Goal: Task Accomplishment & Management: Use online tool/utility

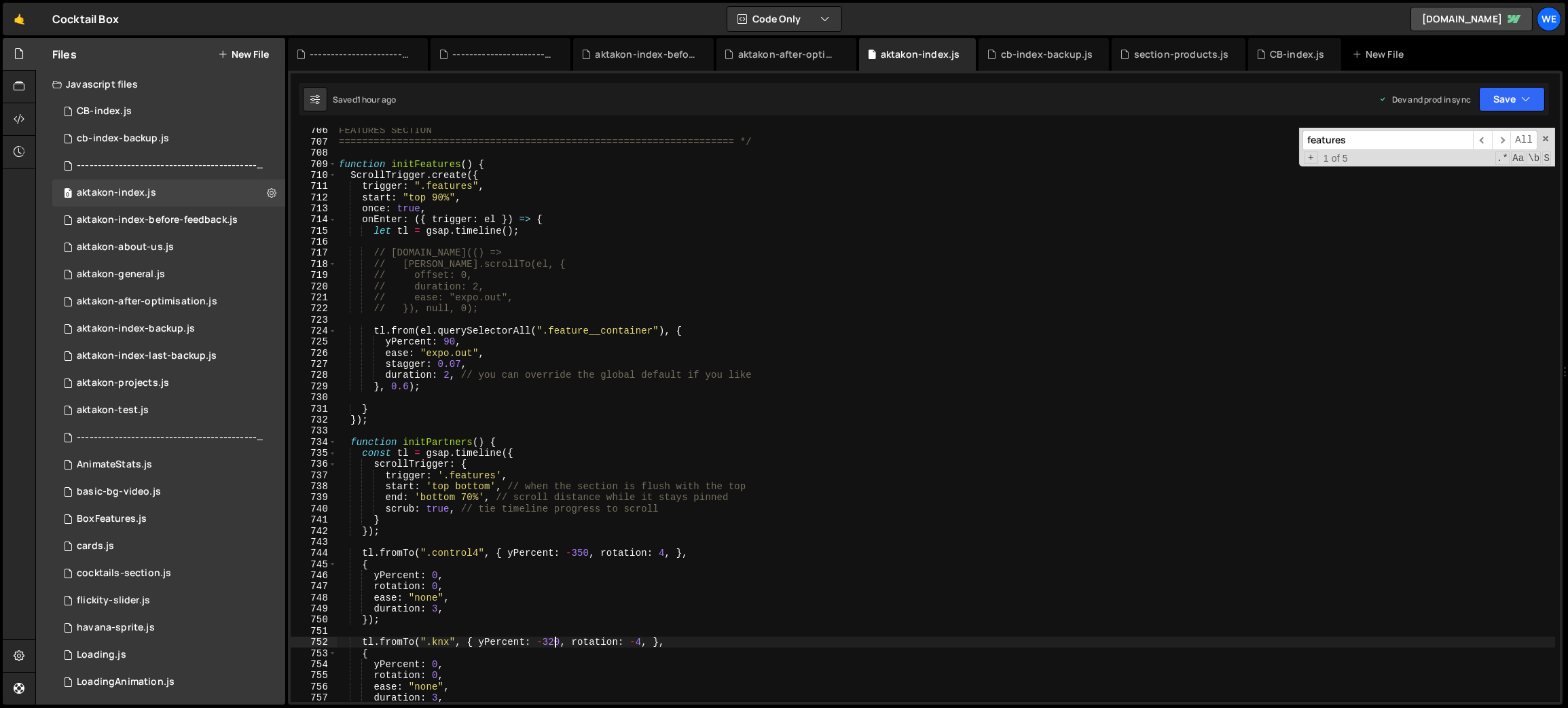
scroll to position [7839, 0]
click at [549, 465] on div "FEATURES SECTION ==============================================================…" at bounding box center [946, 423] width 1220 height 597
click at [450, 377] on div "FEATURES SECTION ==============================================================…" at bounding box center [946, 423] width 1220 height 597
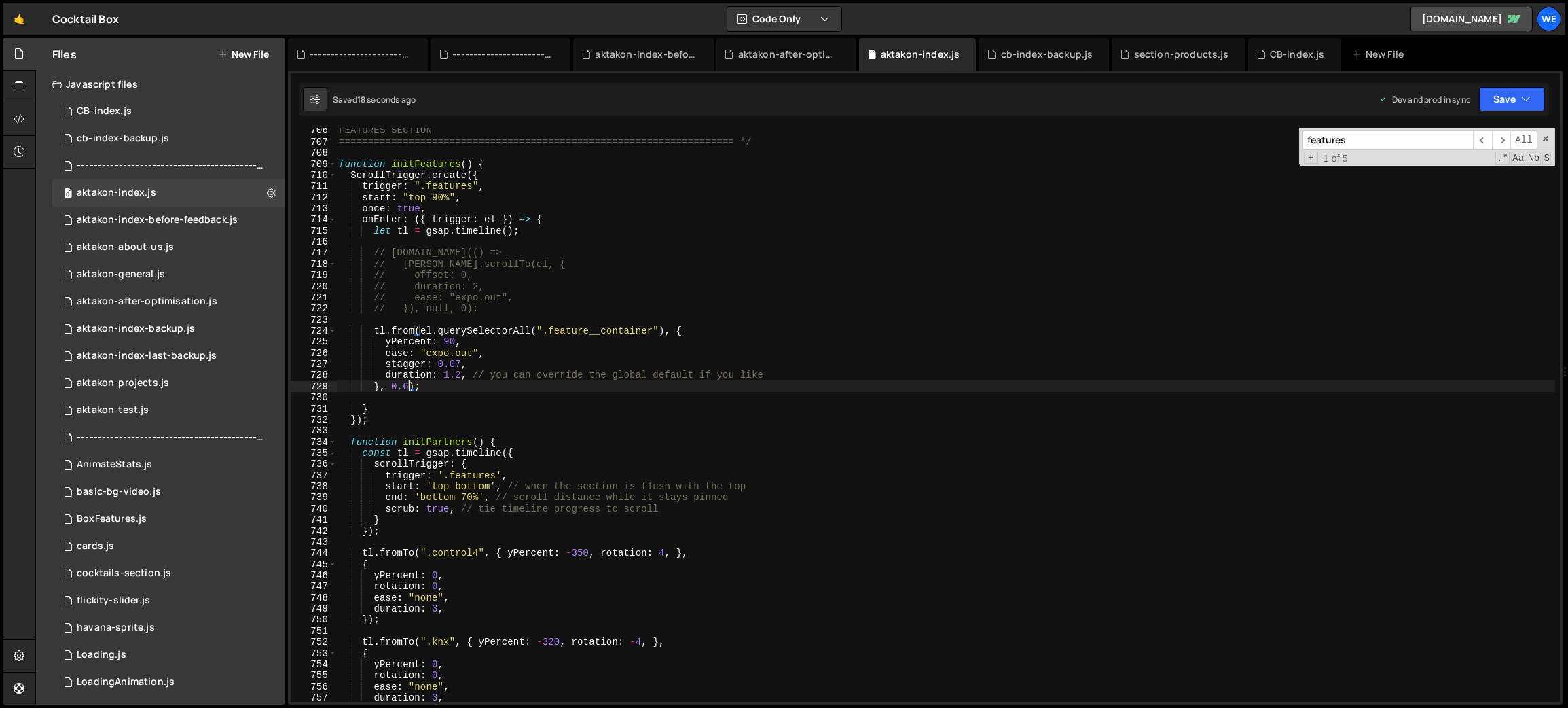
click at [404, 385] on div "FEATURES SECTION ==============================================================…" at bounding box center [946, 423] width 1220 height 597
click at [460, 377] on div "FEATURES SECTION ==============================================================…" at bounding box center [946, 423] width 1220 height 597
click at [784, 374] on div "FEATURES SECTION ==============================================================…" at bounding box center [946, 423] width 1220 height 597
drag, startPoint x: 410, startPoint y: 388, endPoint x: 381, endPoint y: 387, distance: 29.0
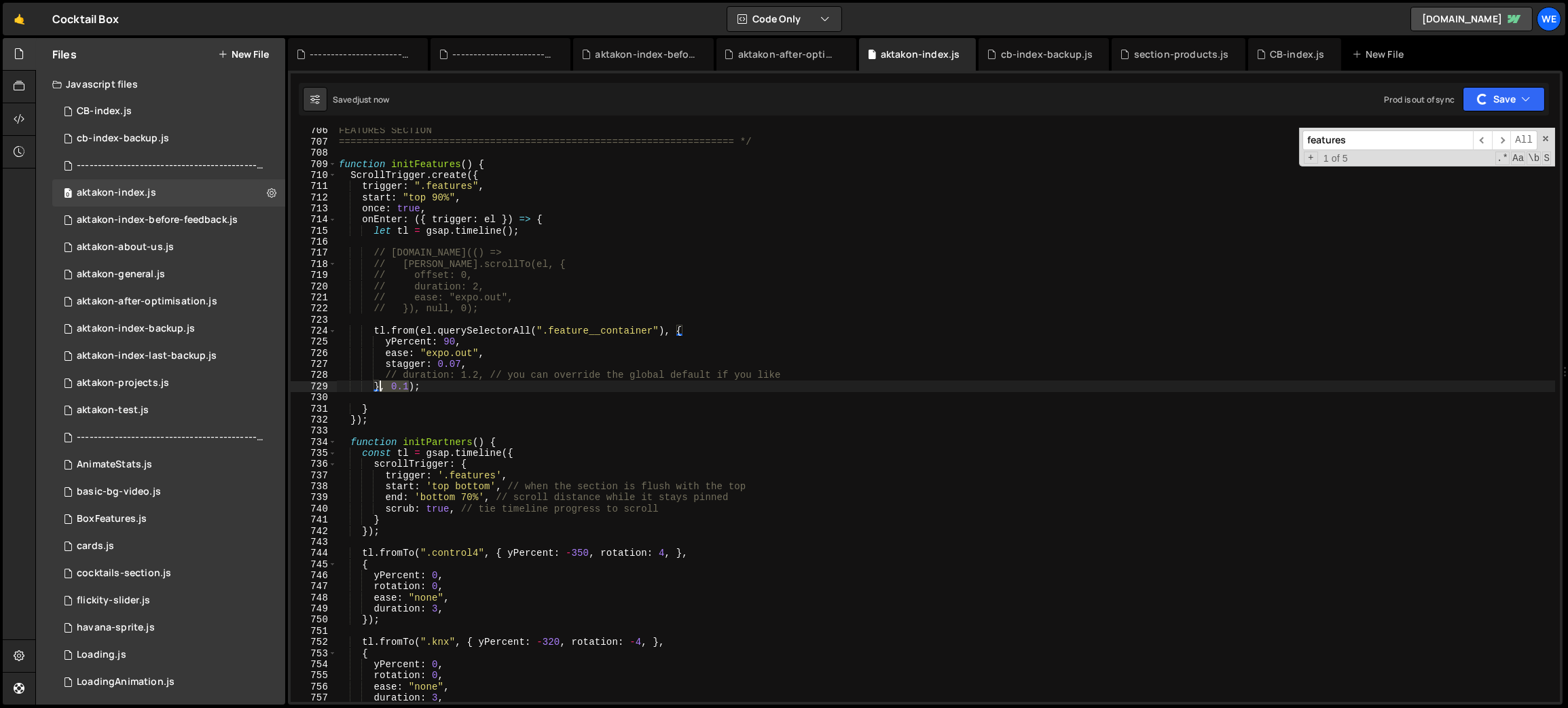
click at [378, 387] on div "FEATURES SECTION ==============================================================…" at bounding box center [946, 423] width 1220 height 597
click at [551, 460] on div "FEATURES SECTION ==============================================================…" at bounding box center [946, 423] width 1220 height 597
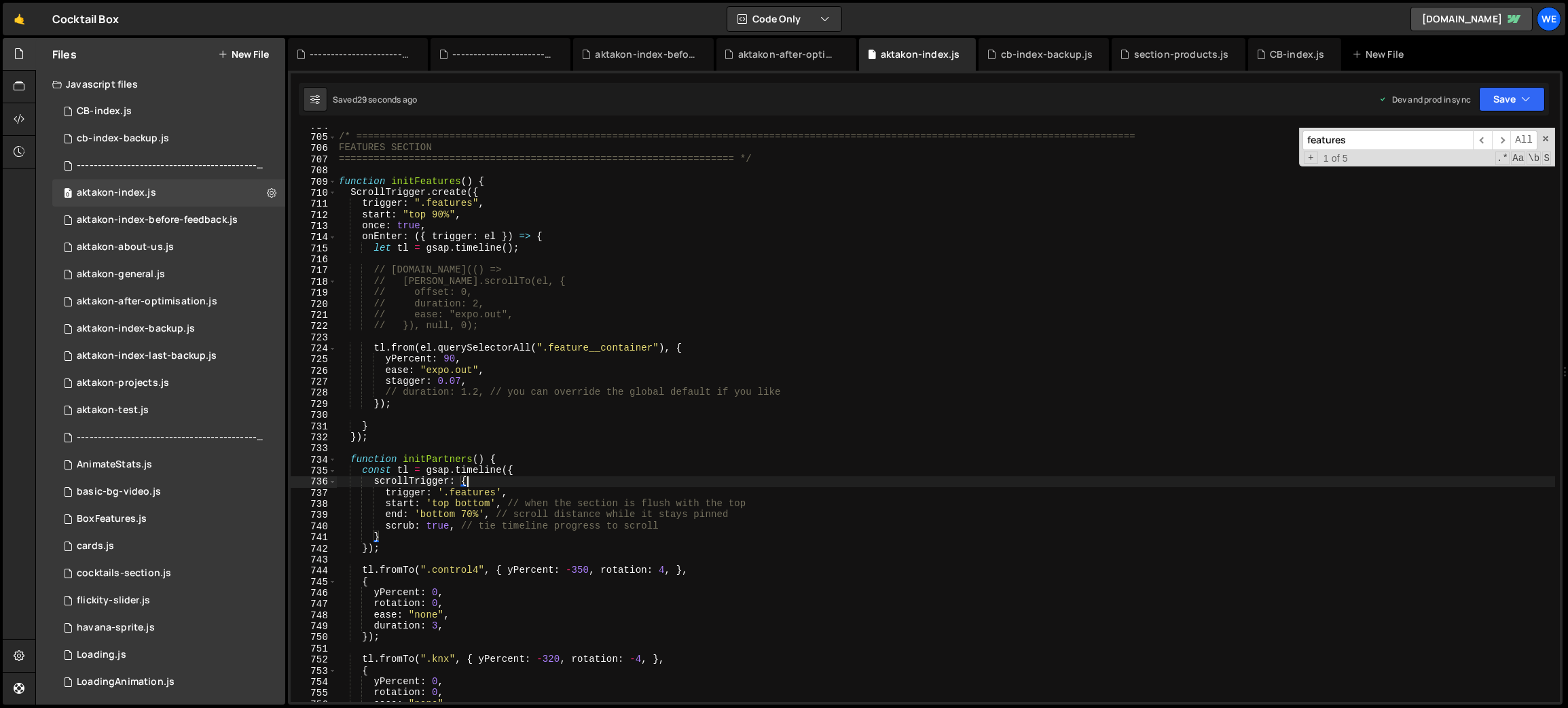
scroll to position [7760, 0]
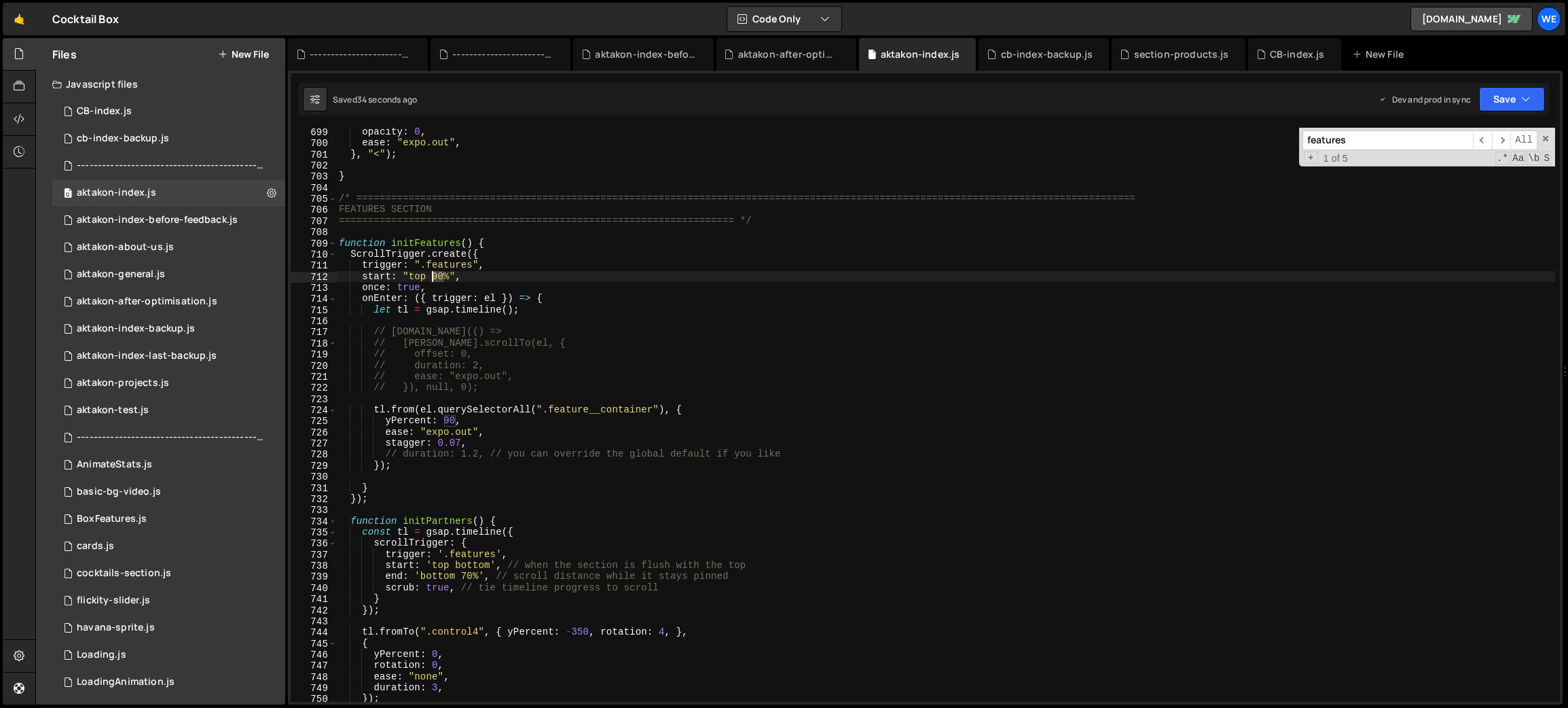
drag, startPoint x: 444, startPoint y: 275, endPoint x: 433, endPoint y: 273, distance: 11.2
click at [433, 273] on div "opacity : 0 , ease : "expo.out" , } , "<" ) ; } /* ============================…" at bounding box center [946, 424] width 1220 height 597
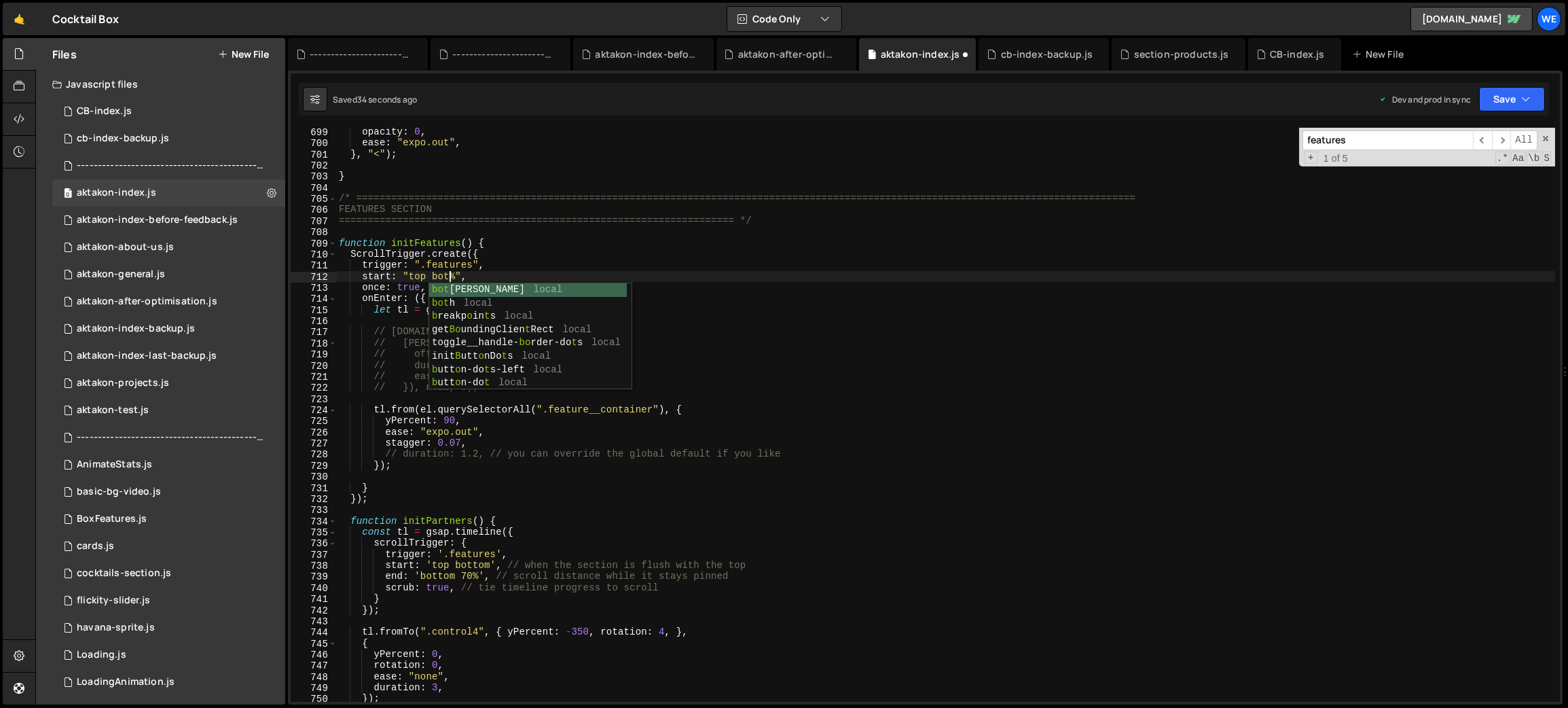
scroll to position [0, 8]
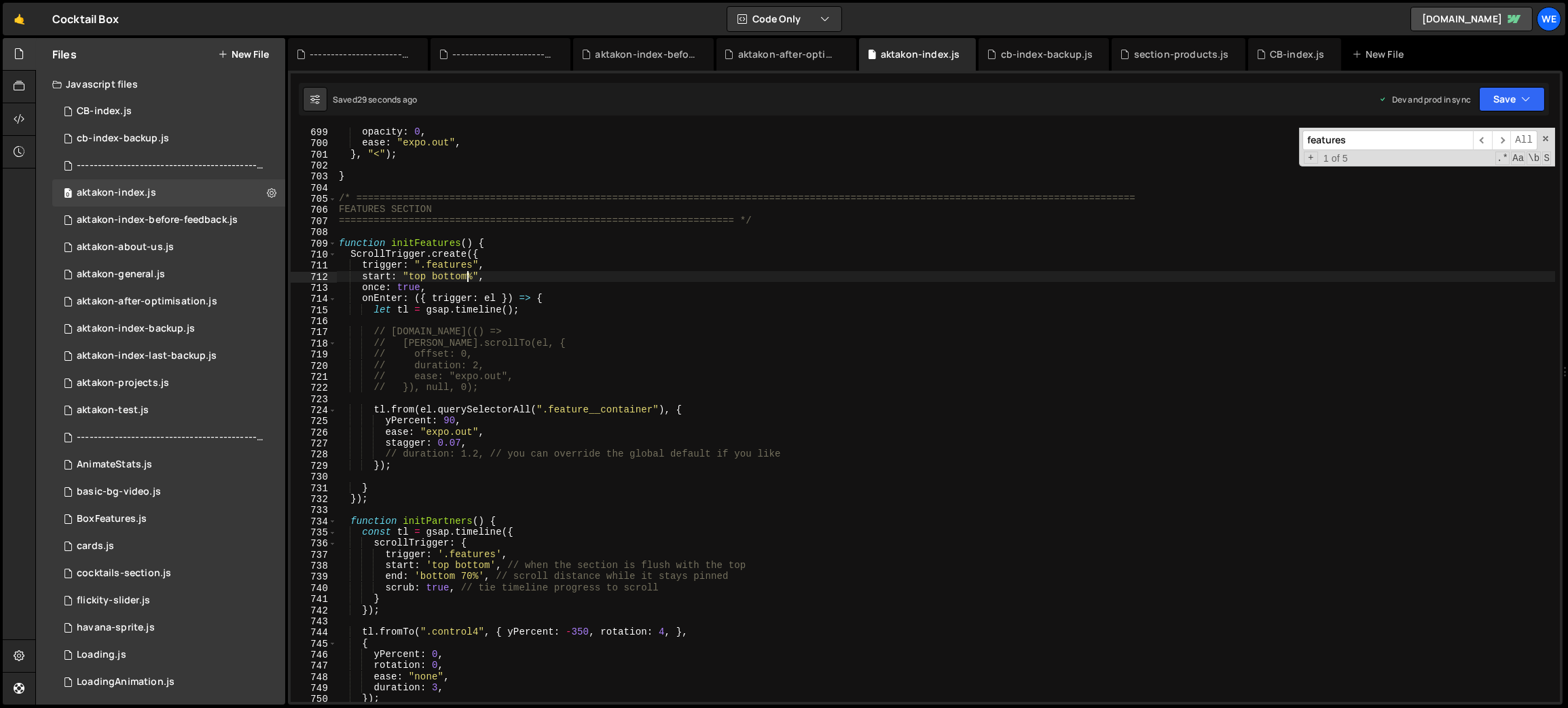
click at [499, 440] on div "opacity : 0 , ease : "expo.out" , } , "<" ) ; } /* ============================…" at bounding box center [946, 424] width 1220 height 597
click at [410, 284] on div "opacity : 0 , ease : "expo.out" , } , "<" ) ; } /* ============================…" at bounding box center [946, 424] width 1220 height 597
type textarea "once: false,"
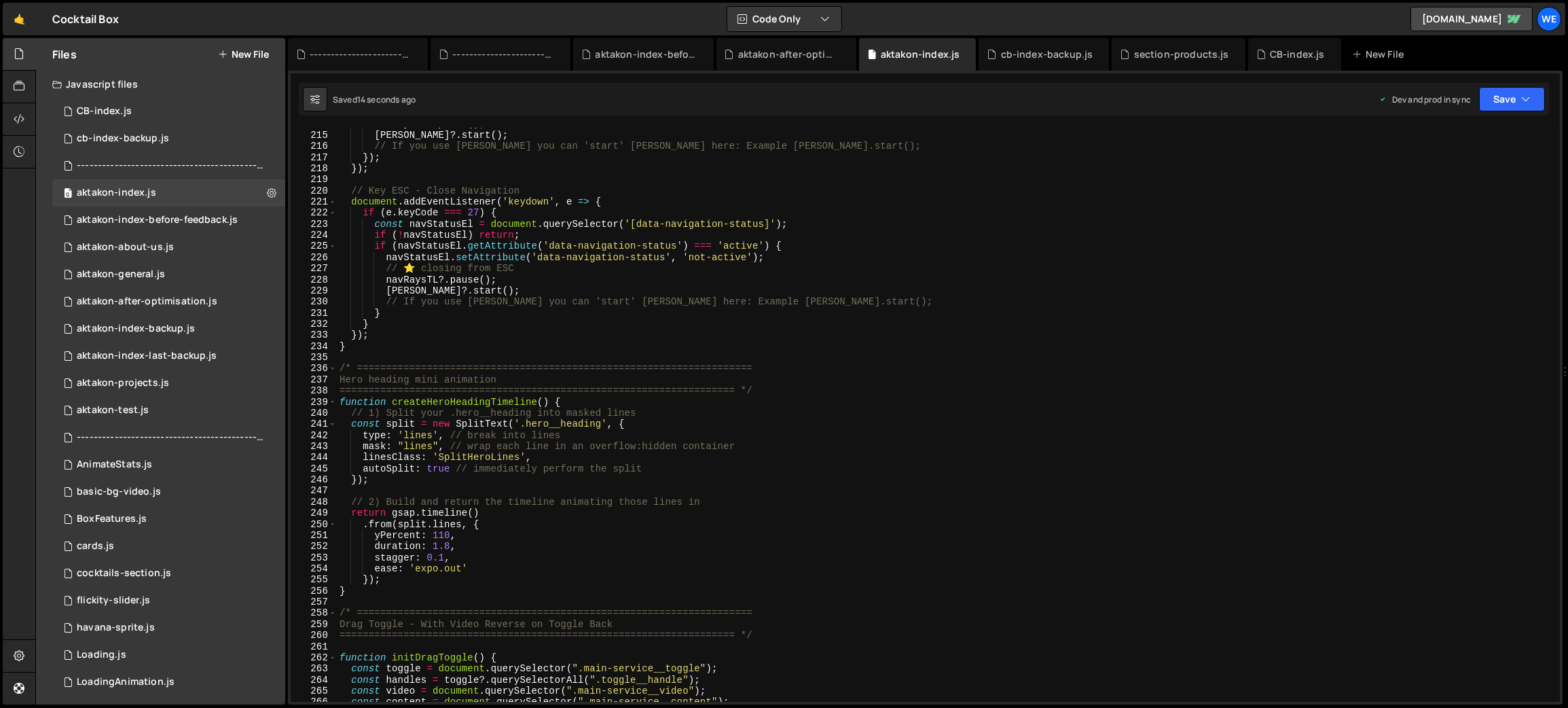
scroll to position [2377, 0]
type textarea "function createHeroHeadingTimeline() {"
click at [558, 397] on div "navRaysTL ?. pause ( ) ; [PERSON_NAME] ?. start ( ) ; // If you use [PERSON_NAM…" at bounding box center [946, 416] width 1219 height 597
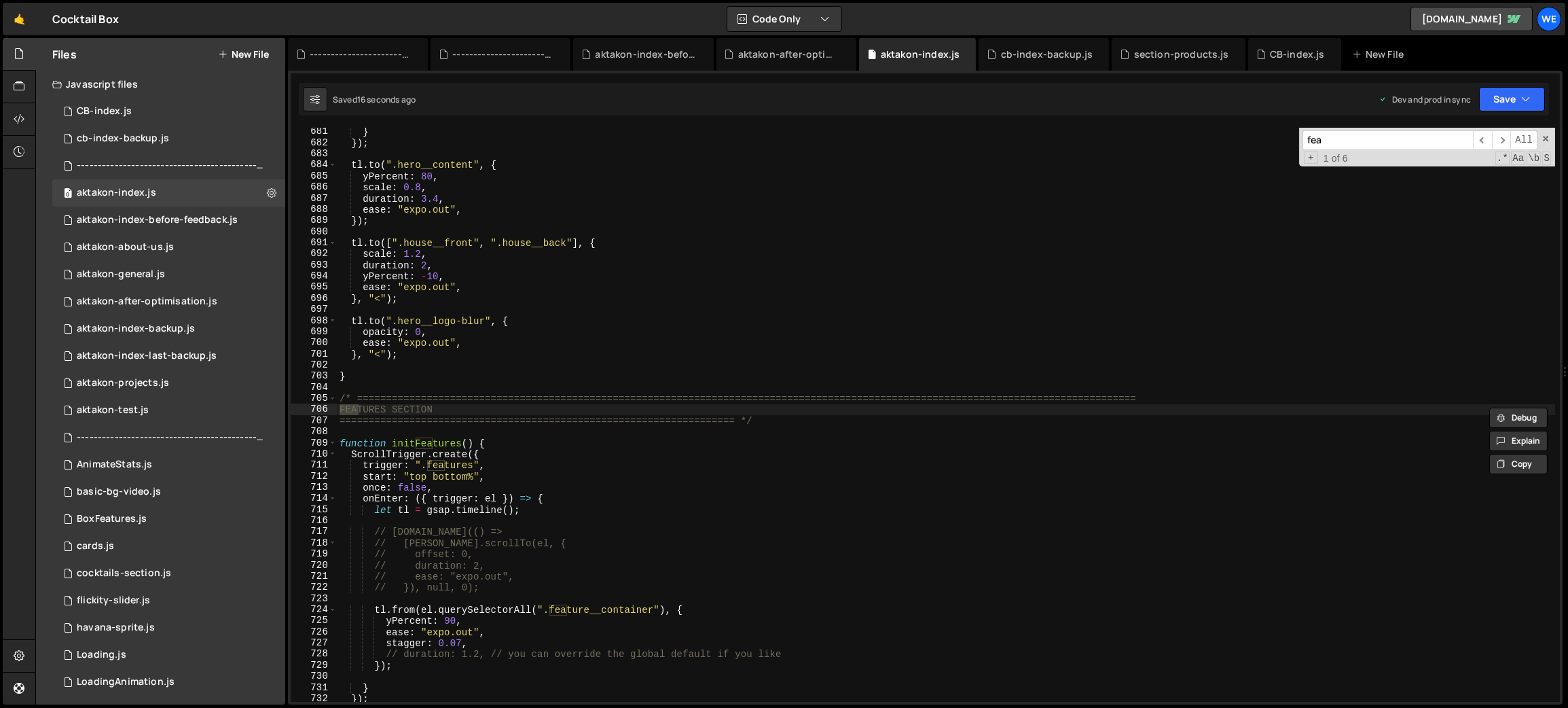
scroll to position [7560, 0]
type input "features"
click at [814, 426] on div "} }) ; tl . to ( ".hero__content" , { yPercent : 80 , scale : 0.8 , duration : …" at bounding box center [946, 424] width 1219 height 597
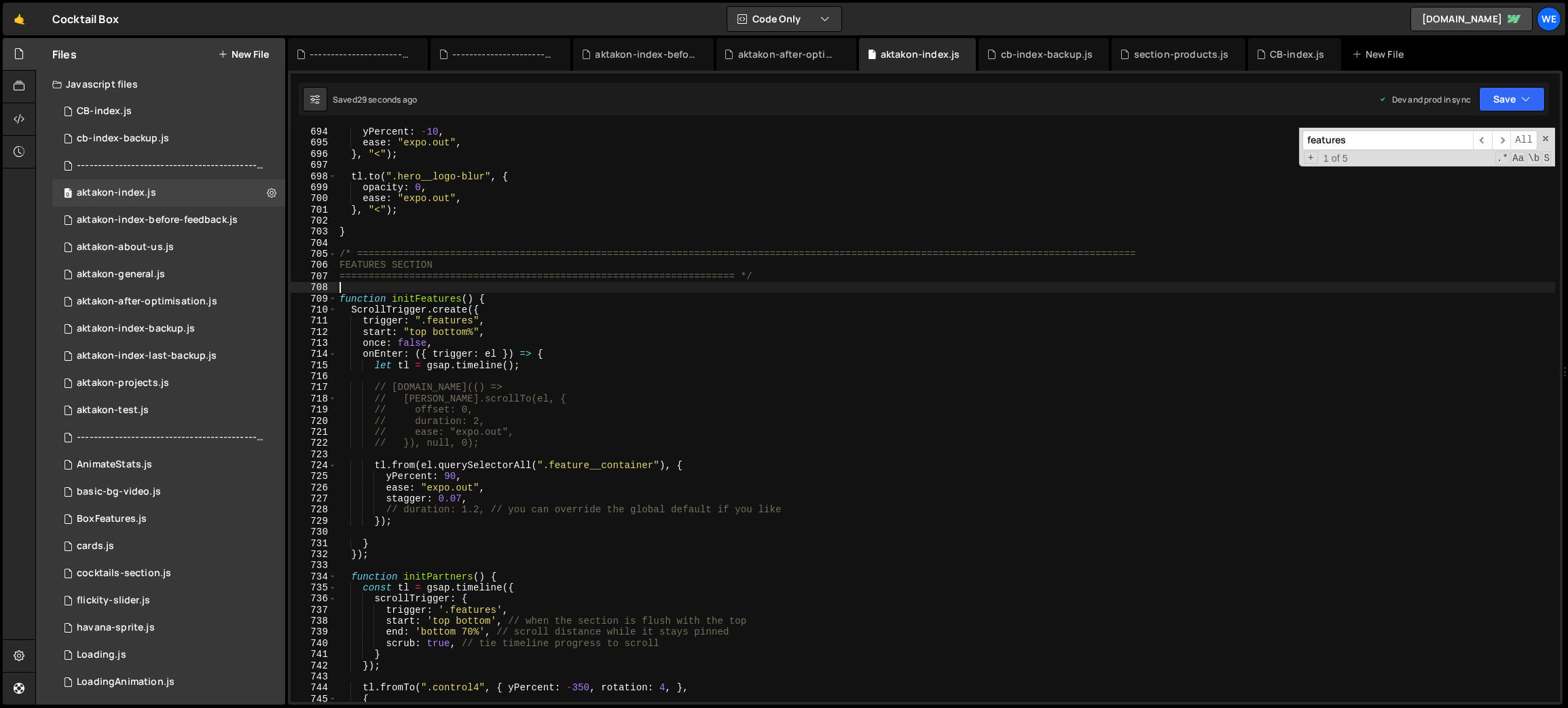
click at [434, 342] on div "yPercent : - 10 , ease : "expo.out" , } , "<" ) ; tl . to ( ".hero__logo-blur" …" at bounding box center [946, 424] width 1219 height 597
drag, startPoint x: 426, startPoint y: 341, endPoint x: 400, endPoint y: 342, distance: 26.0
click at [400, 342] on div "yPercent : - 10 , ease : "expo.out" , } , "<" ) ; tl . to ( ".hero__logo-blur" …" at bounding box center [946, 424] width 1219 height 597
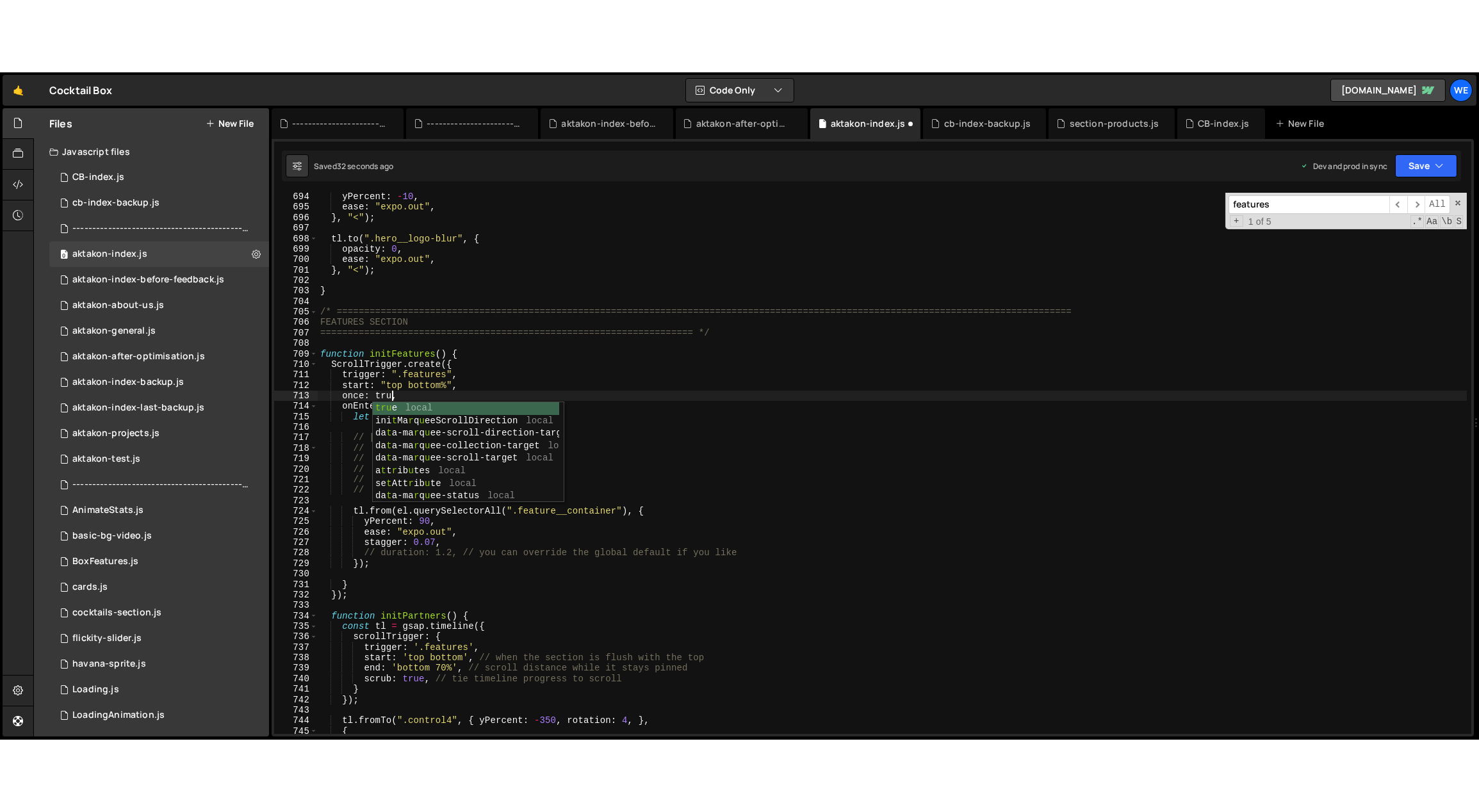
scroll to position [0, 5]
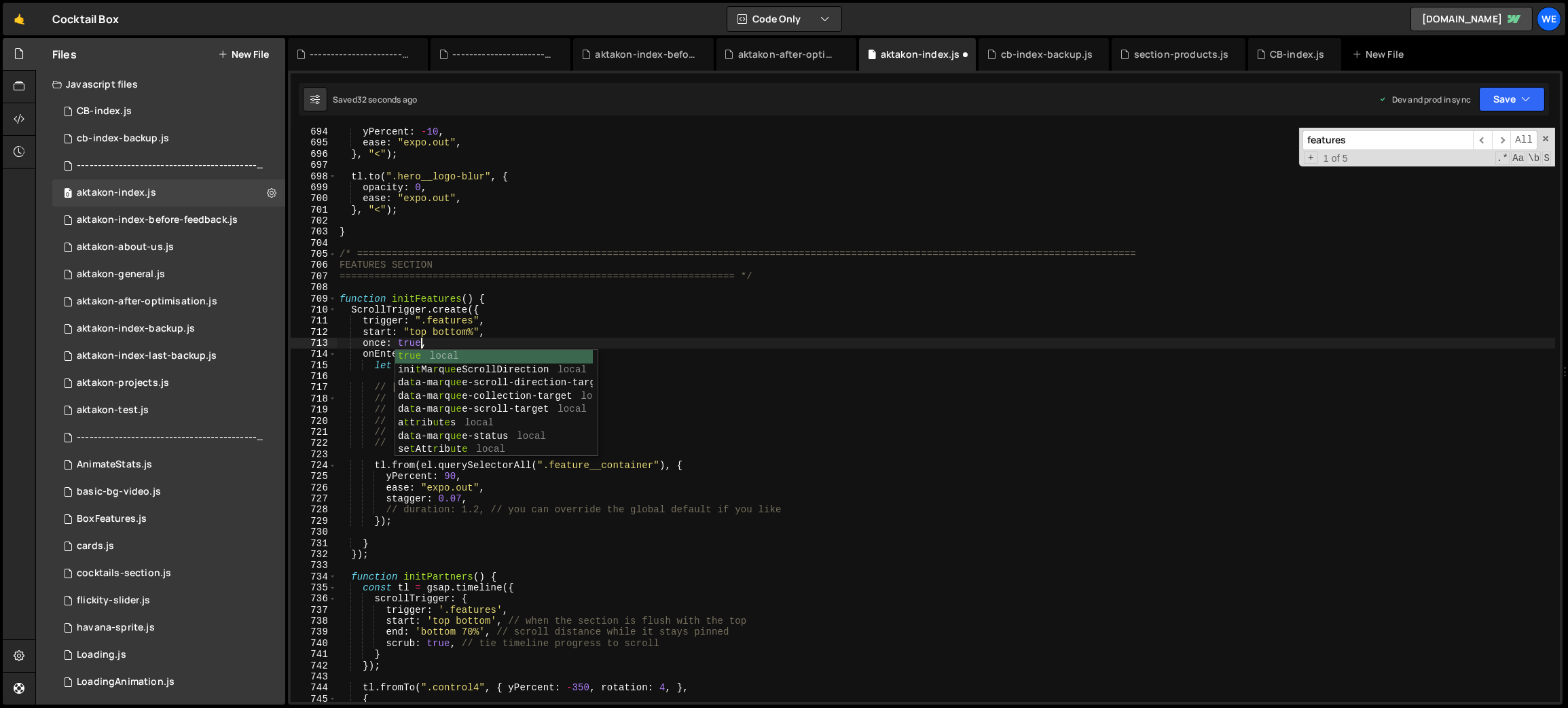
click at [484, 331] on div "yPercent : - 10 , ease : "expo.out" , } , "<" ) ; tl . to ( ".hero__logo-blur" …" at bounding box center [946, 424] width 1219 height 597
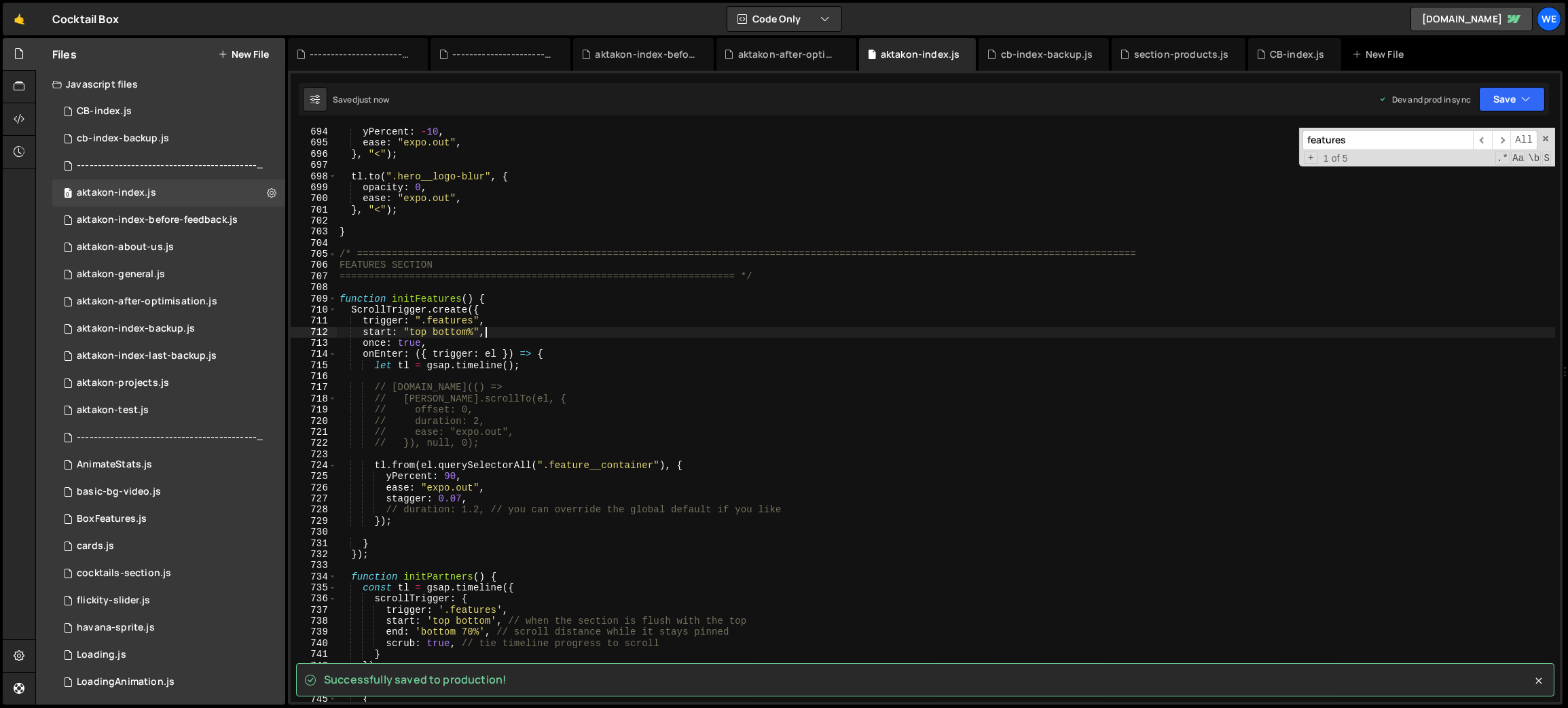
type textarea "start: "top bottom%","
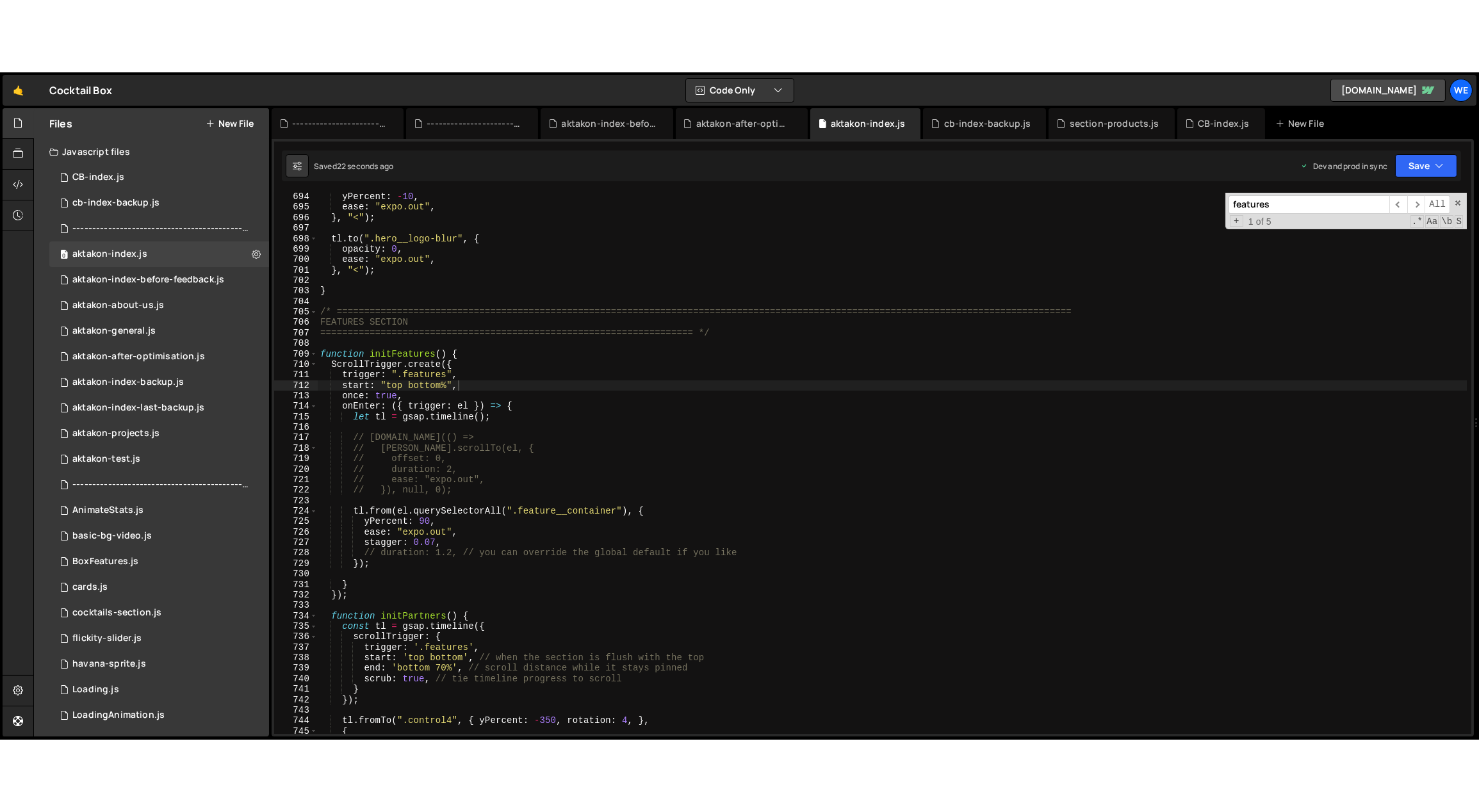
scroll to position [692, 0]
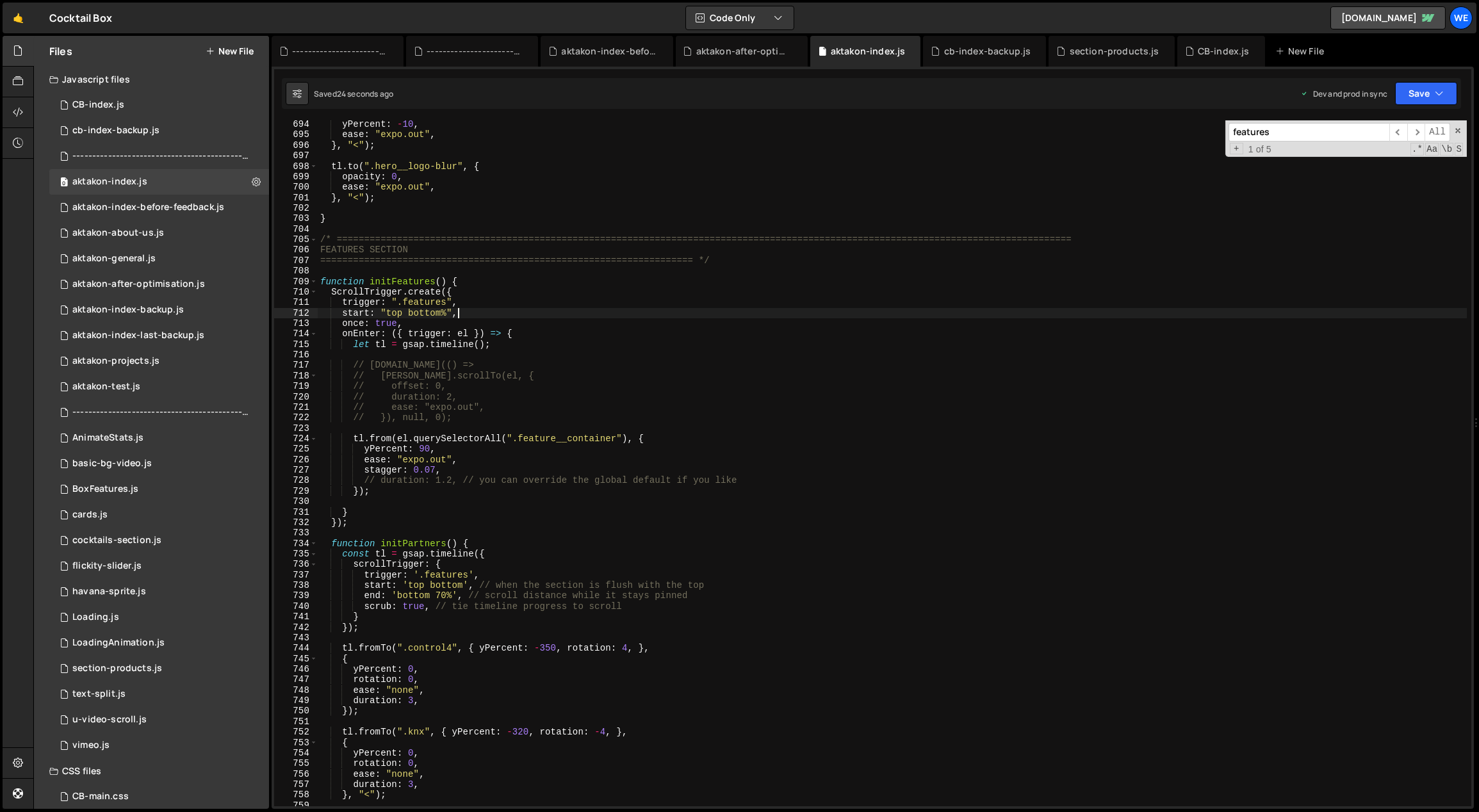
click at [536, 317] on div "yPercent : - 10 , ease : "expo.out" , } , "<" ) ; tl . to ( ".hero__logo-blur" …" at bounding box center [892, 473] width 1150 height 708
drag, startPoint x: 442, startPoint y: 312, endPoint x: 409, endPoint y: 314, distance: 33.1
click at [409, 314] on div "yPercent : - 10 , ease : "expo.out" , } , "<" ) ; tl . to ( ".hero__logo-blur" …" at bounding box center [892, 473] width 1150 height 708
drag, startPoint x: 446, startPoint y: 312, endPoint x: 408, endPoint y: 314, distance: 38.1
click at [408, 314] on div "yPercent : - 10 , ease : "expo.out" , } , "<" ) ; tl . to ( ".hero__logo-blur" …" at bounding box center [892, 473] width 1150 height 708
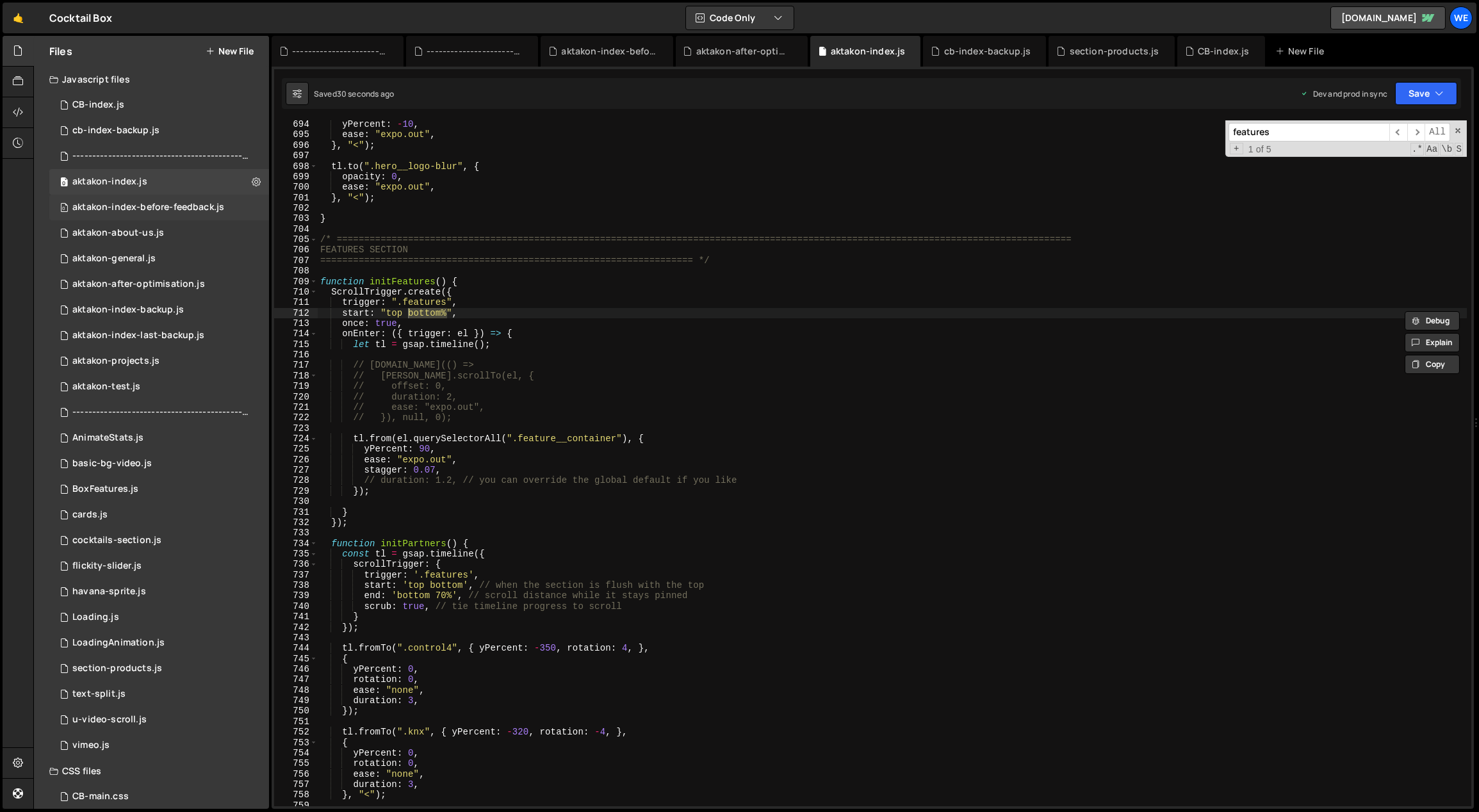
click at [177, 203] on div "aktakon-index-before-feedback.js" at bounding box center [148, 207] width 152 height 11
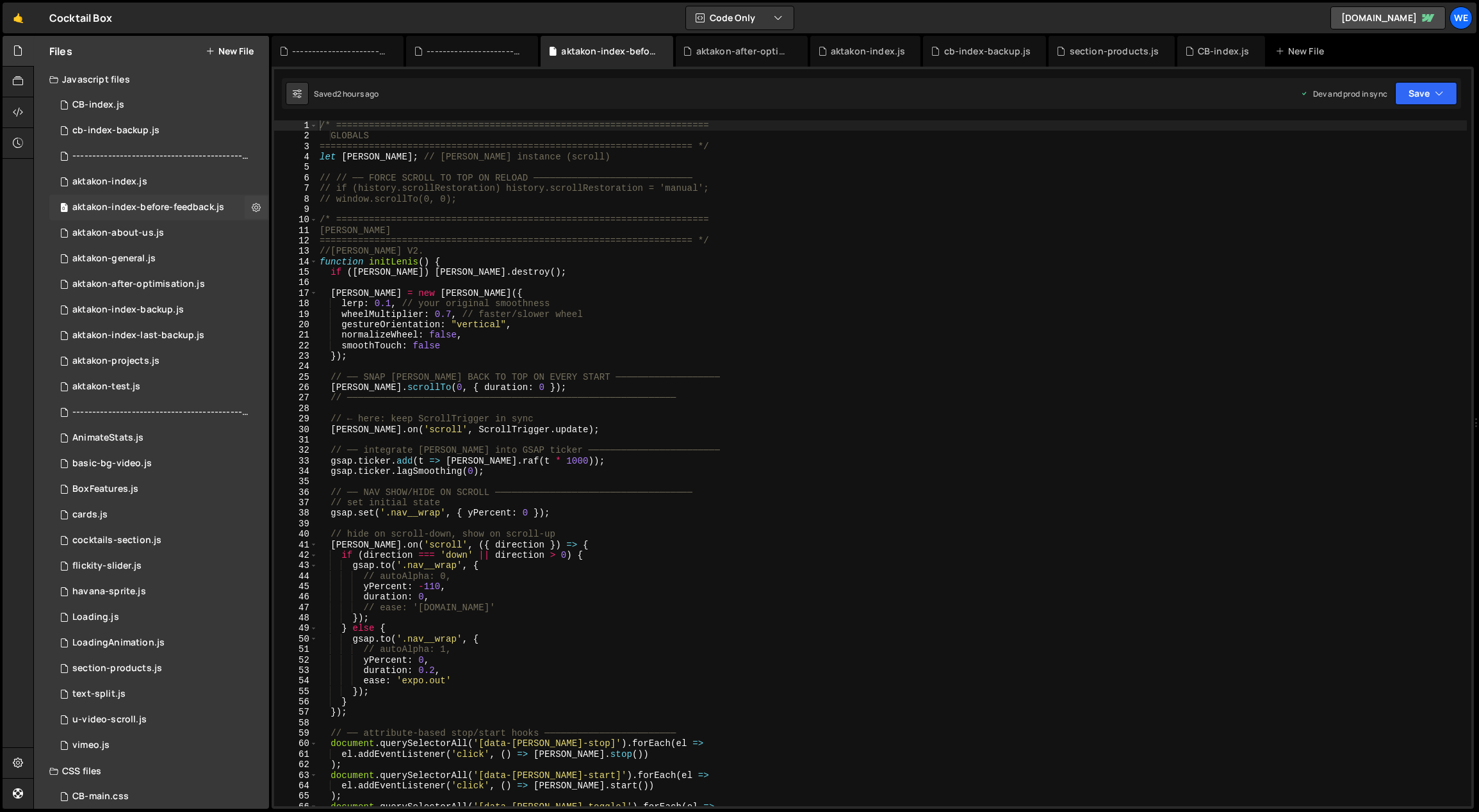
scroll to position [0, 0]
type textarea "});"
click at [594, 357] on div "/* ==================================================================== GLOBALS…" at bounding box center [892, 474] width 1151 height 708
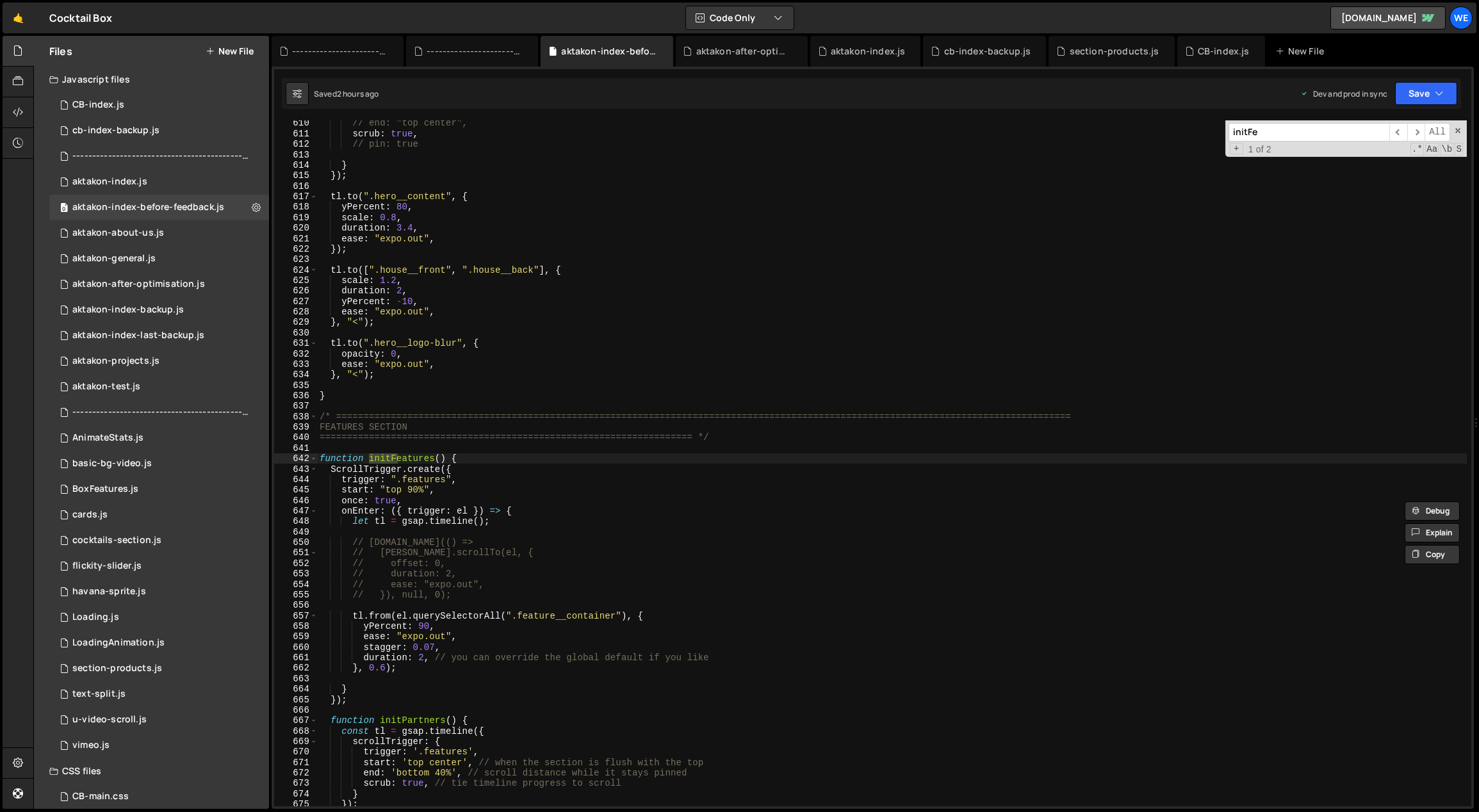
scroll to position [6386, 0]
type input "initFeat"
click at [151, 174] on div "0 aktakon-index.js 0" at bounding box center [160, 182] width 220 height 26
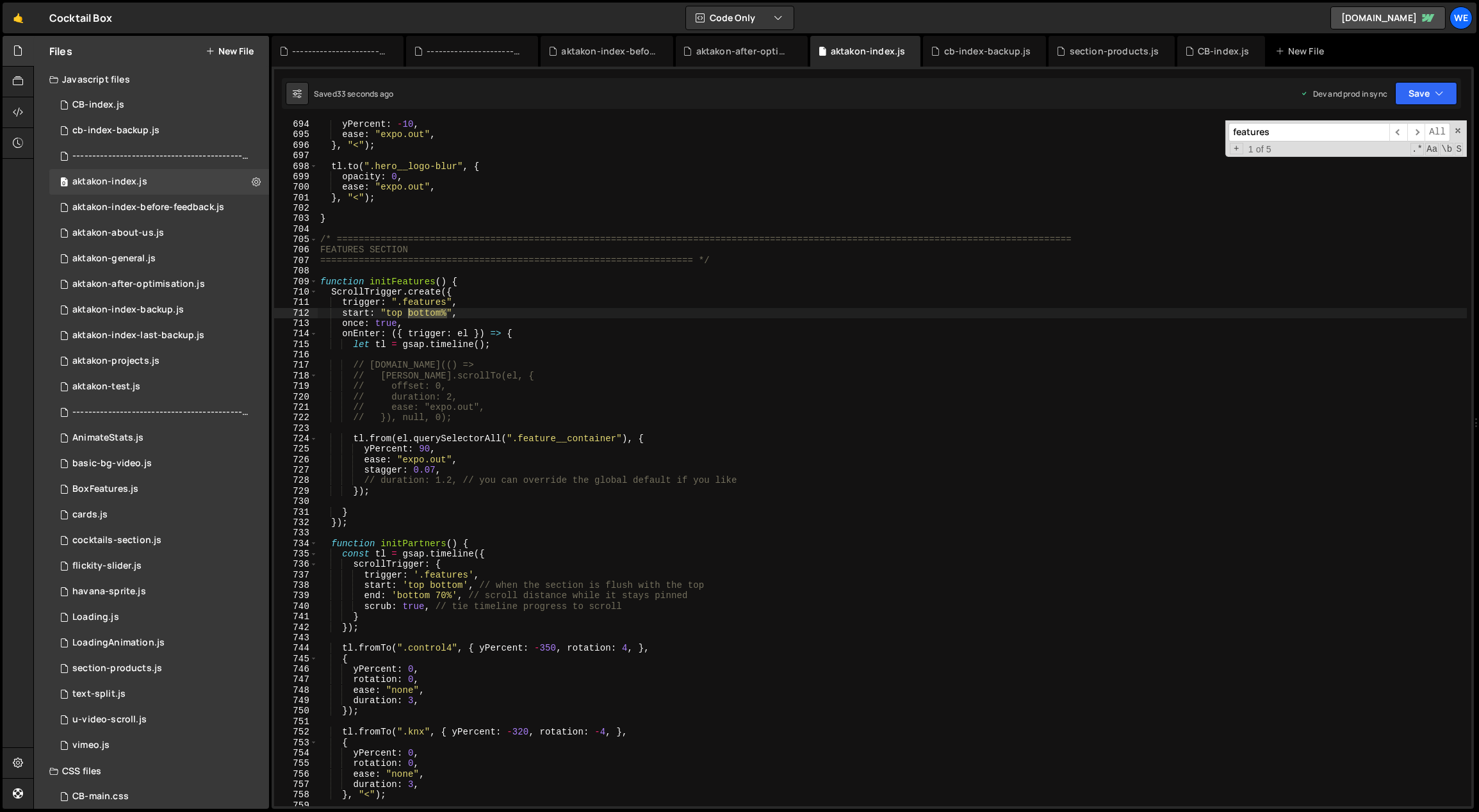
scroll to position [692, 0]
click at [447, 312] on div "yPercent : - 10 , ease : "expo.out" , } , "<" ) ; tl . to ( ".hero__logo-blur" …" at bounding box center [892, 464] width 1149 height 686
click at [415, 309] on div "yPercent : - 10 , ease : "expo.out" , } , "<" ) ; tl . to ( ".hero__logo-blur" …" at bounding box center [892, 473] width 1150 height 708
click at [450, 312] on div "yPercent : - 10 , ease : "expo.out" , } , "<" ) ; tl . to ( ".hero__logo-blur" …" at bounding box center [892, 473] width 1150 height 708
click at [426, 315] on div "yPercent : - 10 , ease : "expo.out" , } , "<" ) ; tl . to ( ".hero__logo-blur" …" at bounding box center [892, 473] width 1150 height 708
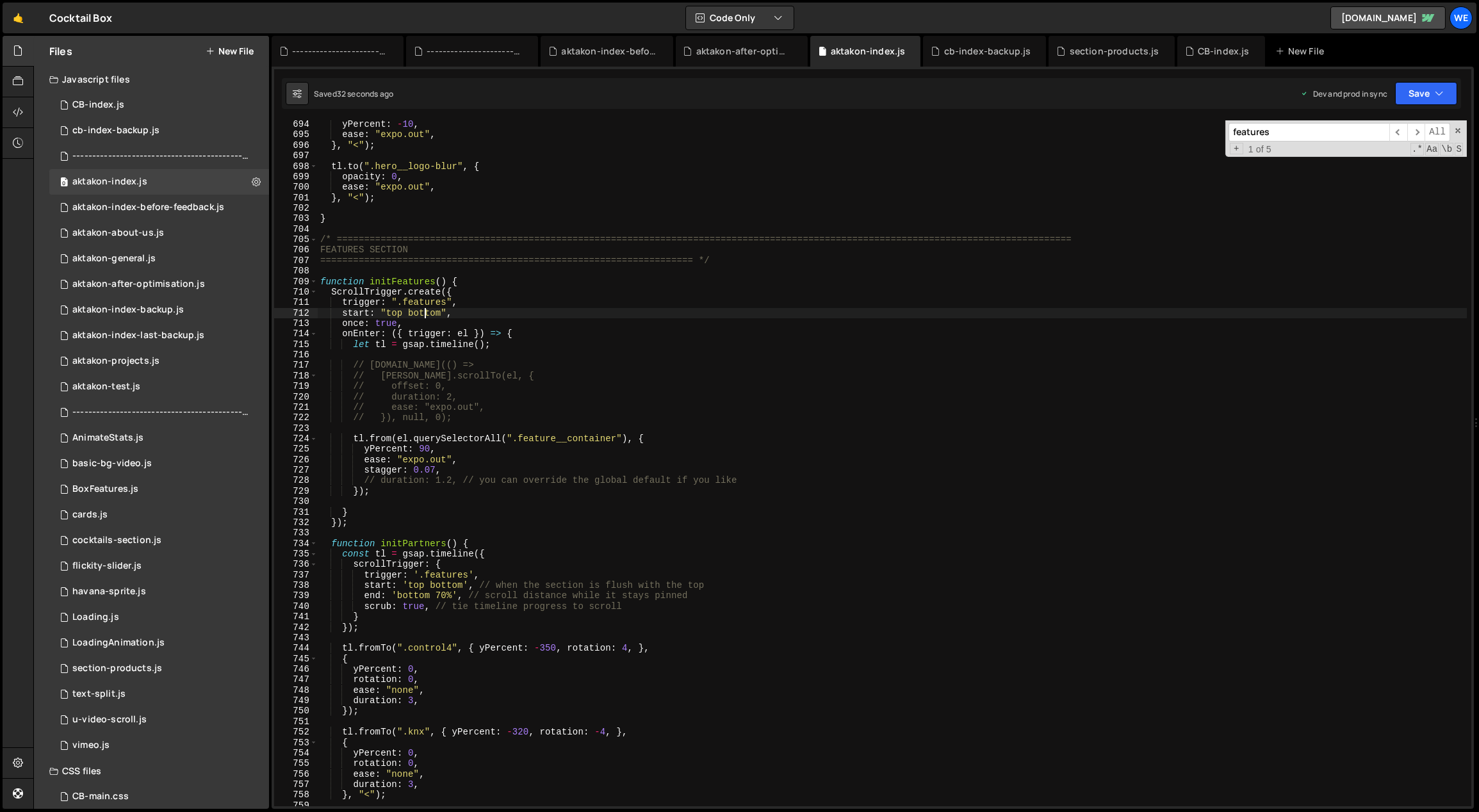
click at [426, 315] on div "yPercent : - 10 , ease : "expo.out" , } , "<" ) ; tl . to ( ".hero__logo-blur" …" at bounding box center [892, 473] width 1150 height 708
click at [1042, 560] on div "yPercent : - 10 , ease : "expo.out" , } , "<" ) ; tl . to ( ".hero__logo-blur" …" at bounding box center [892, 473] width 1150 height 708
type textarea "scrollTrigger: {"
